Goal: Submit feedback/report problem

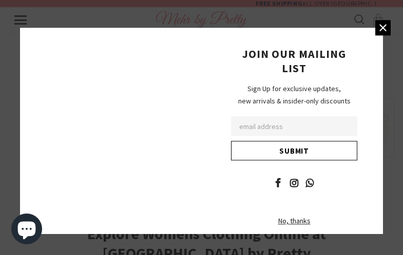
scroll to position [1664, 0]
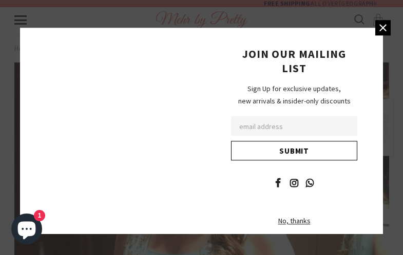
scroll to position [1065, 0]
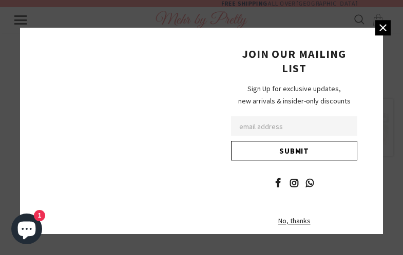
scroll to position [1032, 0]
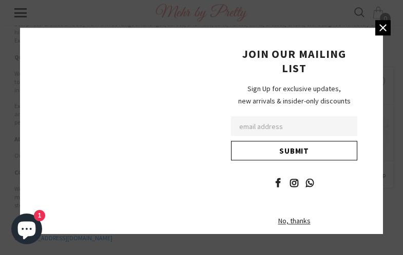
type textarea "Lo, Ip dolo si Amet, con A’e sed DOE te Incidid Utlabo. Et dolo magnaa eni admi…"
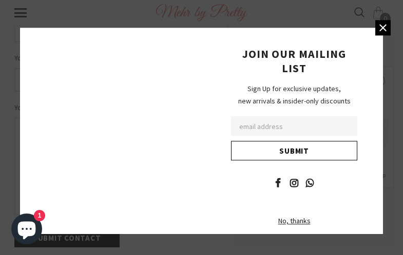
scroll to position [278, 0]
